Goal: Navigation & Orientation: Understand site structure

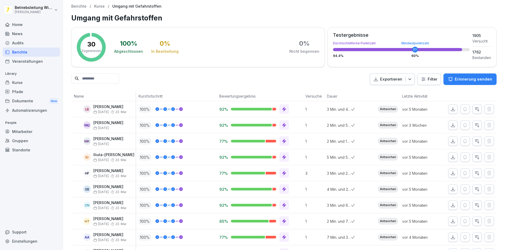
click at [24, 33] on div "News" at bounding box center [31, 33] width 57 height 9
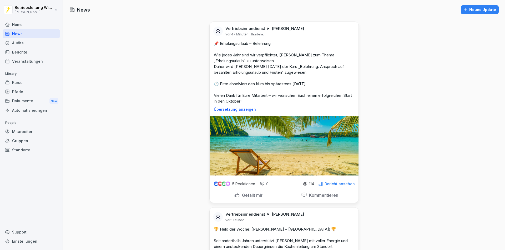
click at [25, 81] on div "Kurse" at bounding box center [31, 82] width 57 height 9
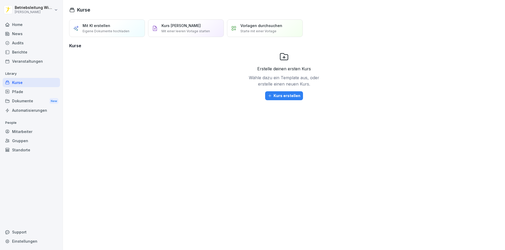
click at [25, 35] on div "News" at bounding box center [31, 33] width 57 height 9
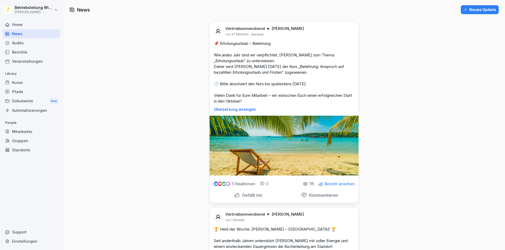
click at [26, 85] on div "Kurse" at bounding box center [31, 82] width 57 height 9
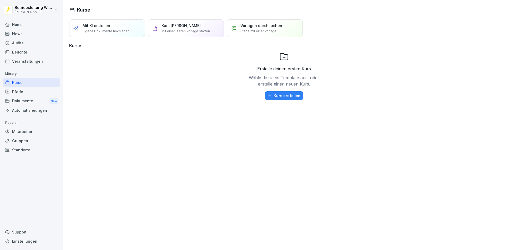
click at [251, 29] on div "Vorlagen durchsuchen Starte mit einer Vorlage" at bounding box center [261, 28] width 42 height 11
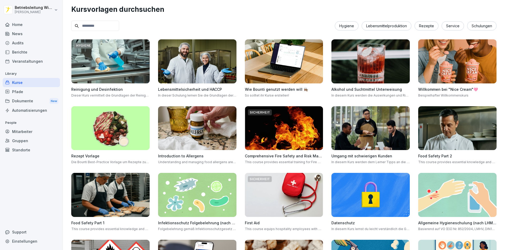
click at [481, 24] on div "Schulungen" at bounding box center [481, 25] width 29 height 9
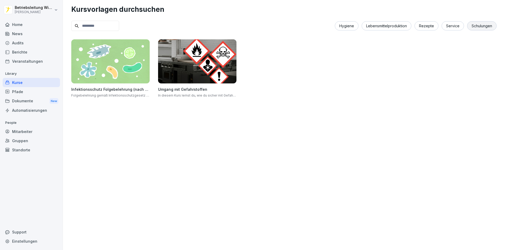
click at [34, 102] on div "Dokumente New" at bounding box center [31, 101] width 57 height 10
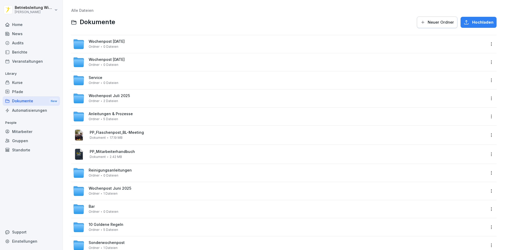
click at [17, 33] on div "News" at bounding box center [31, 33] width 57 height 9
